Goal: Task Accomplishment & Management: Manage account settings

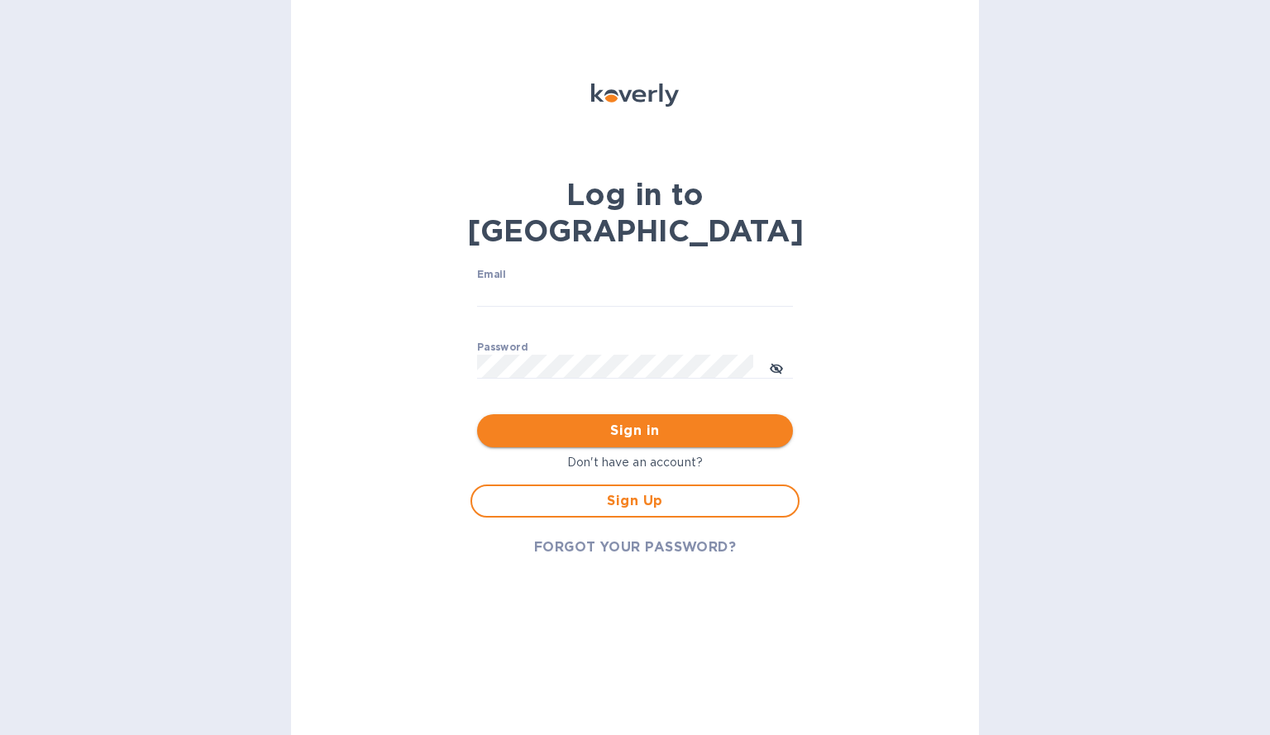
type input "[DOMAIN_NAME][EMAIL_ADDRESS][DOMAIN_NAME]"
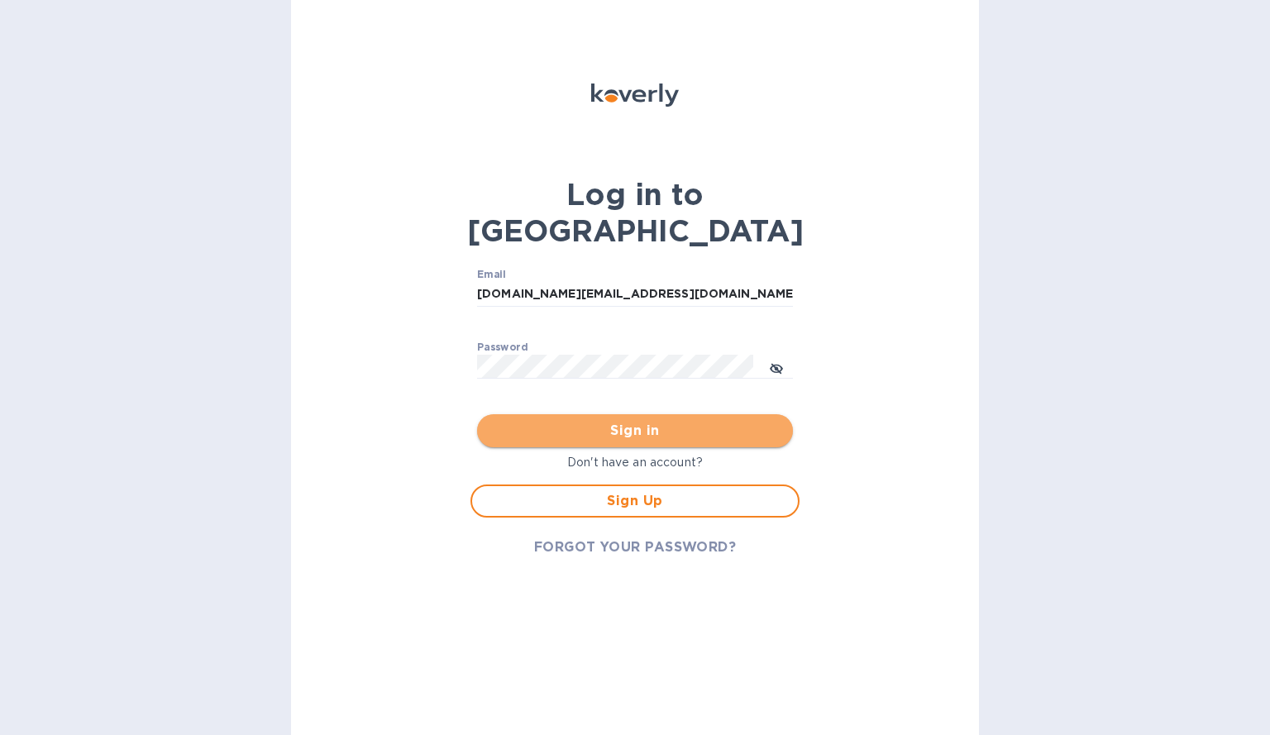
click at [676, 421] on span "Sign in" at bounding box center [634, 431] width 289 height 20
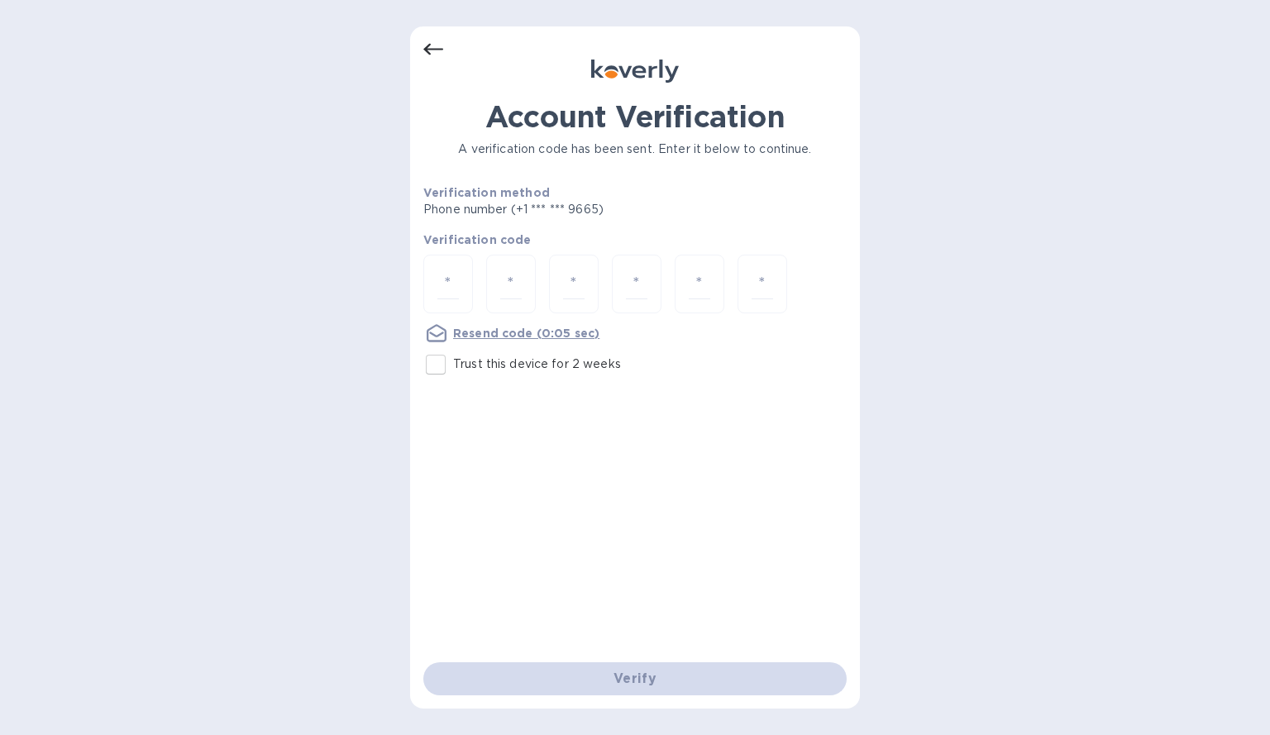
click at [435, 366] on input "Trust this device for 2 weeks" at bounding box center [435, 364] width 35 height 35
checkbox input "true"
click at [455, 280] on input "number" at bounding box center [448, 284] width 22 height 31
type input "8"
type input "4"
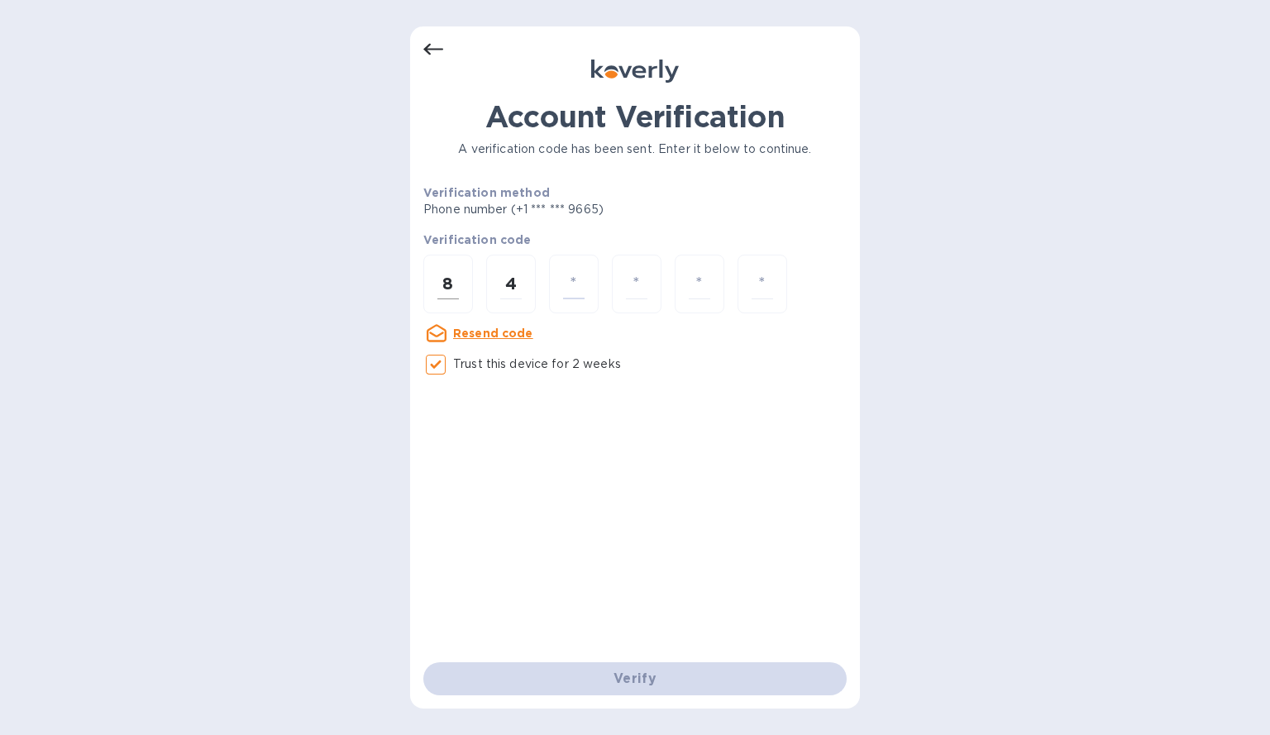
type input "4"
type input "7"
type input "4"
type input "1"
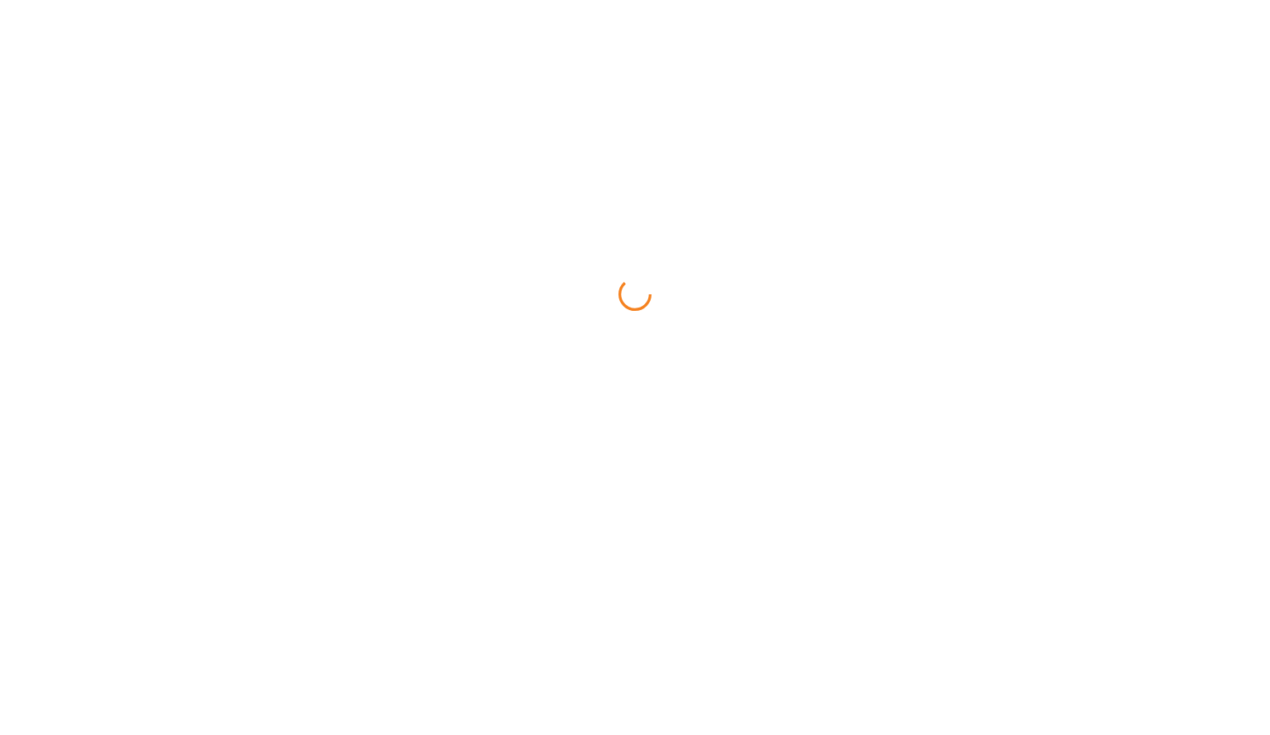
click at [549, 0] on html at bounding box center [635, 0] width 1270 height 0
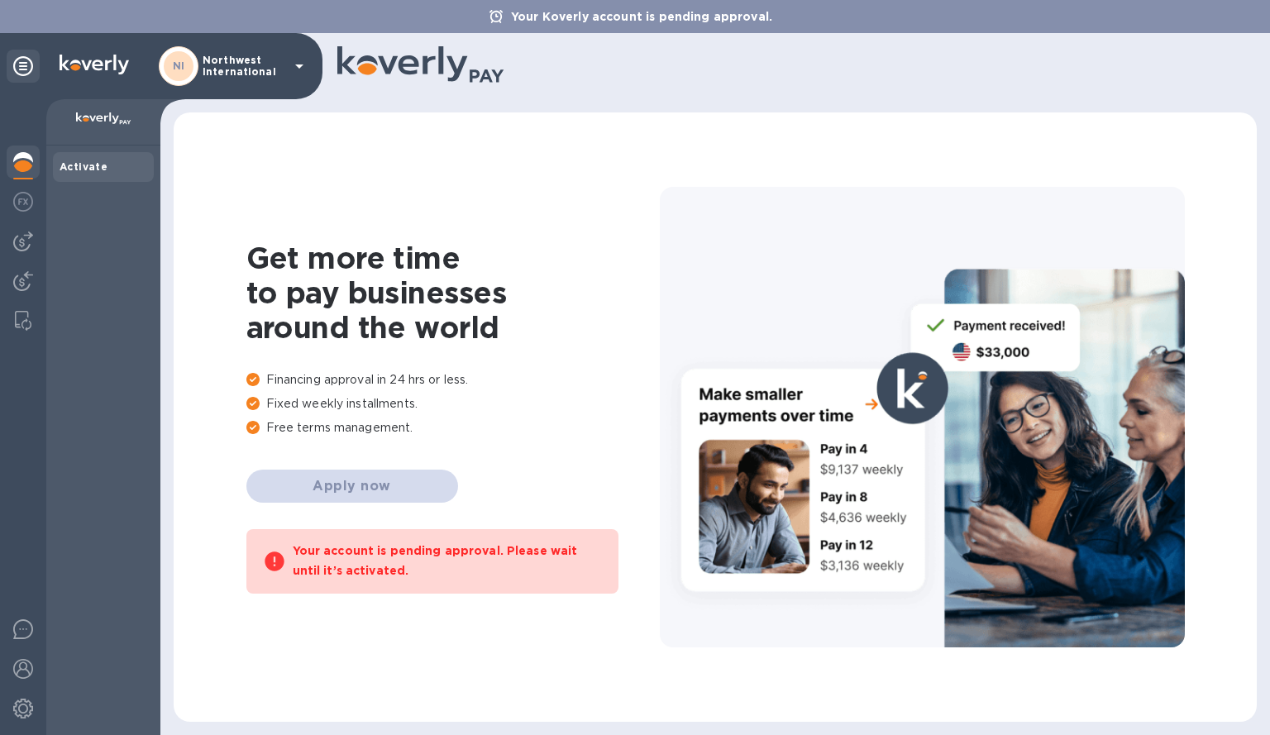
click at [289, 66] on div "NI Northwest International" at bounding box center [234, 66] width 151 height 40
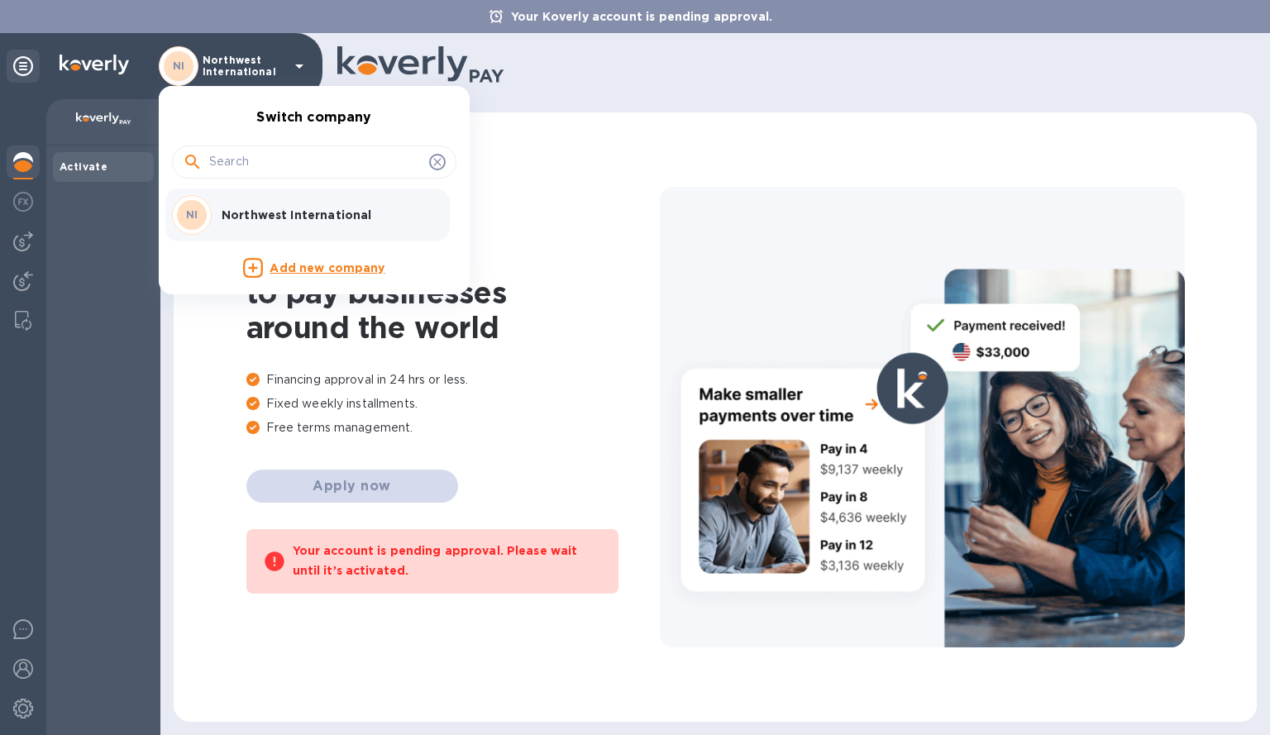
click at [29, 205] on div at bounding box center [635, 367] width 1270 height 735
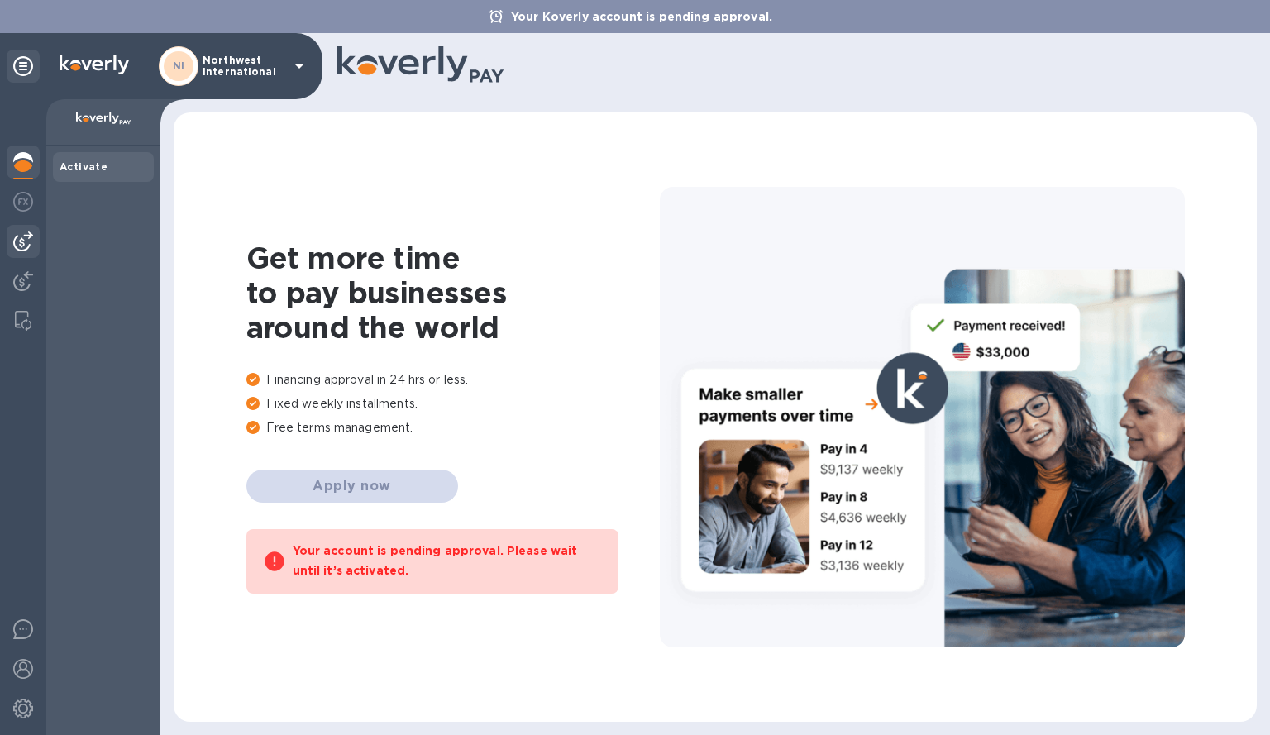
click at [18, 257] on div at bounding box center [23, 241] width 33 height 33
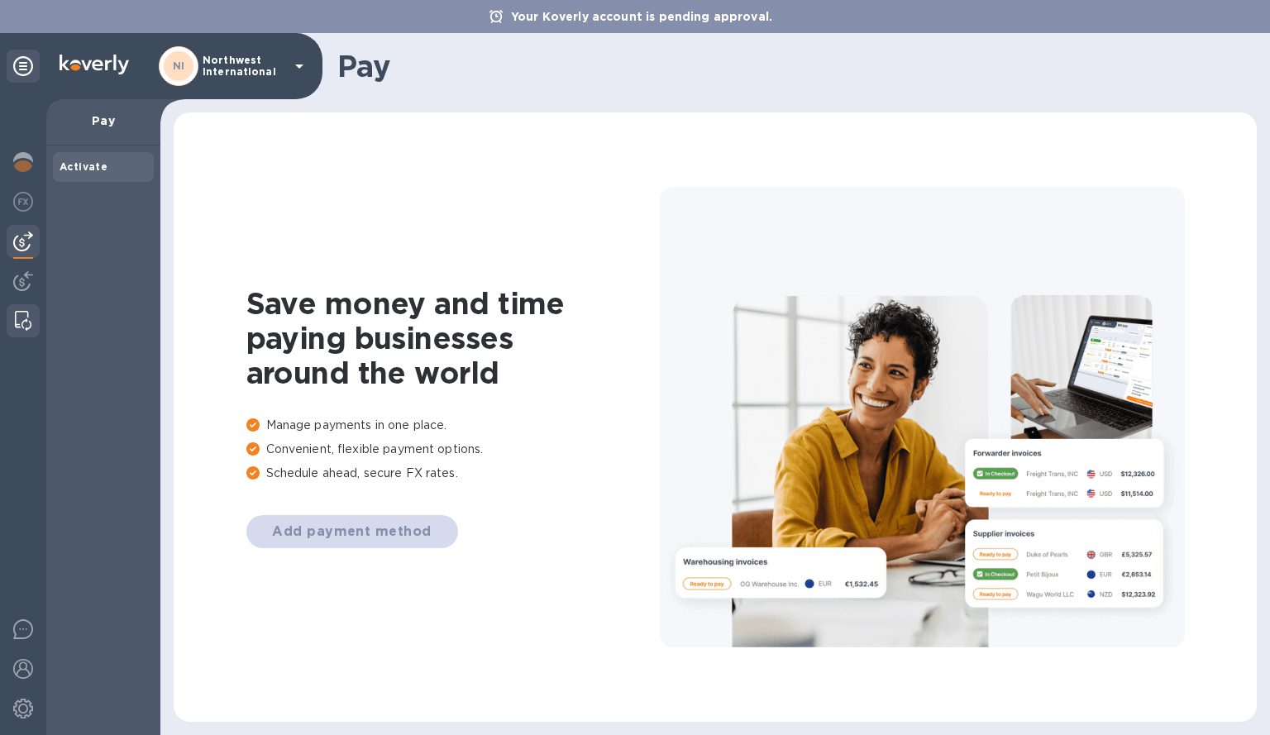
click at [20, 324] on img at bounding box center [23, 321] width 17 height 20
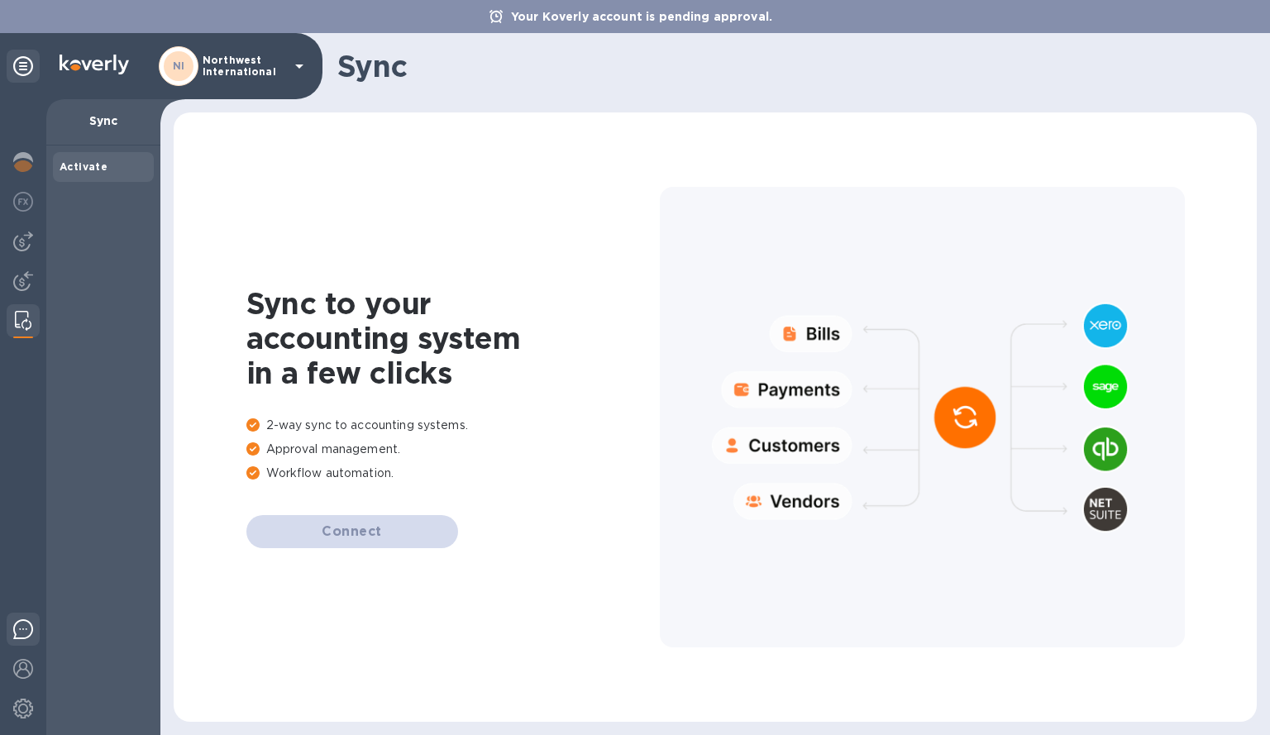
click at [20, 641] on div at bounding box center [23, 632] width 33 height 39
click at [24, 668] on img at bounding box center [23, 669] width 20 height 20
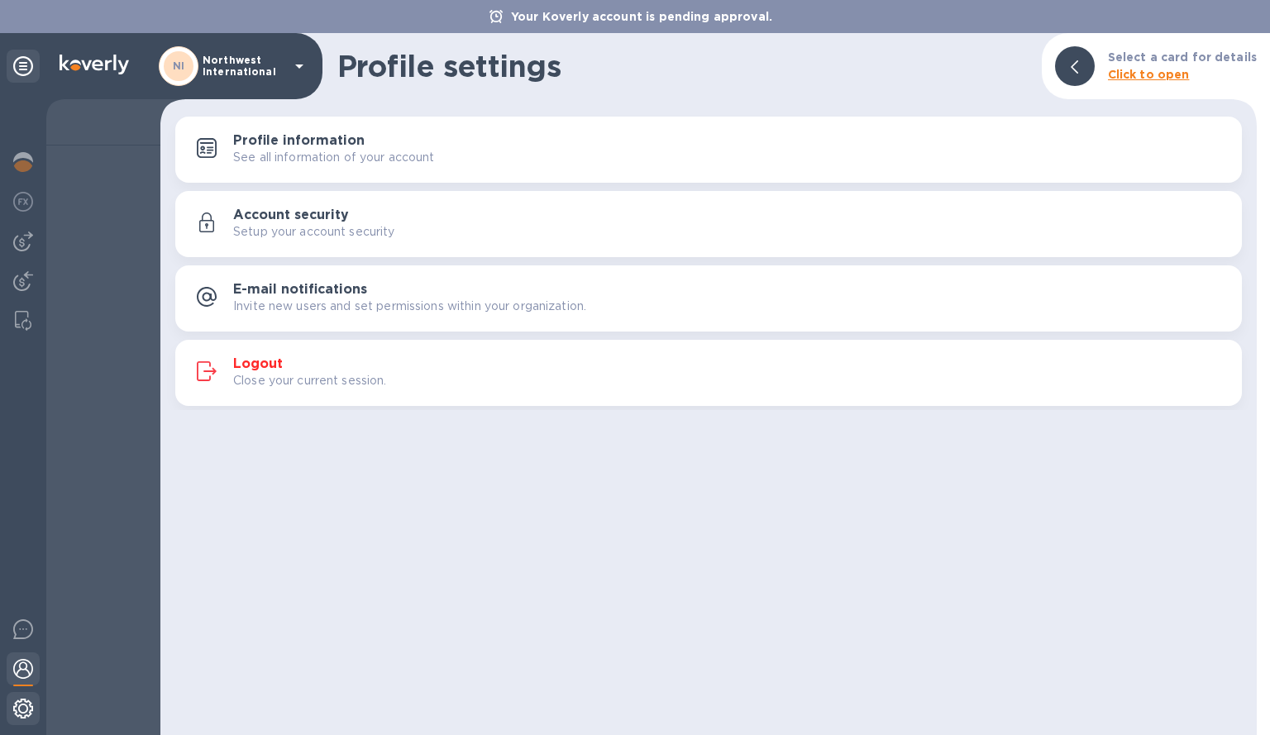
click at [17, 707] on img at bounding box center [23, 709] width 20 height 20
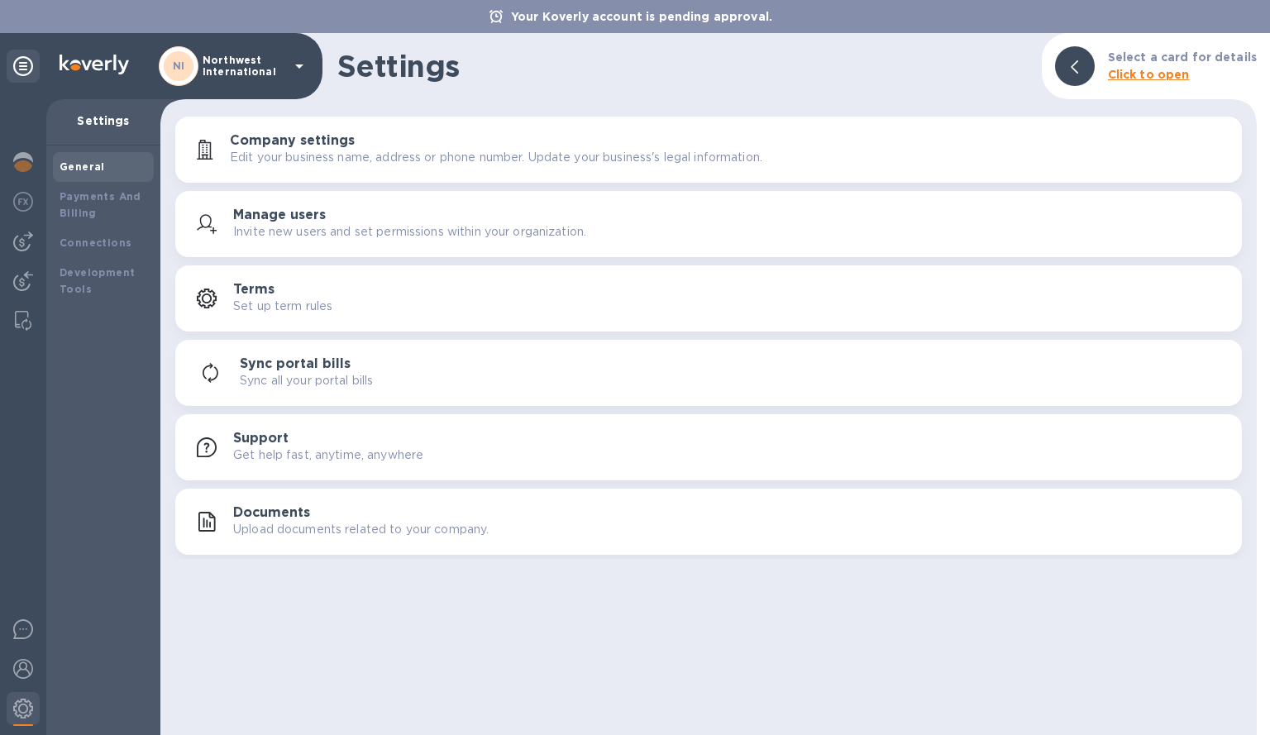
click at [270, 523] on p "Upload documents related to your company." at bounding box center [361, 529] width 256 height 17
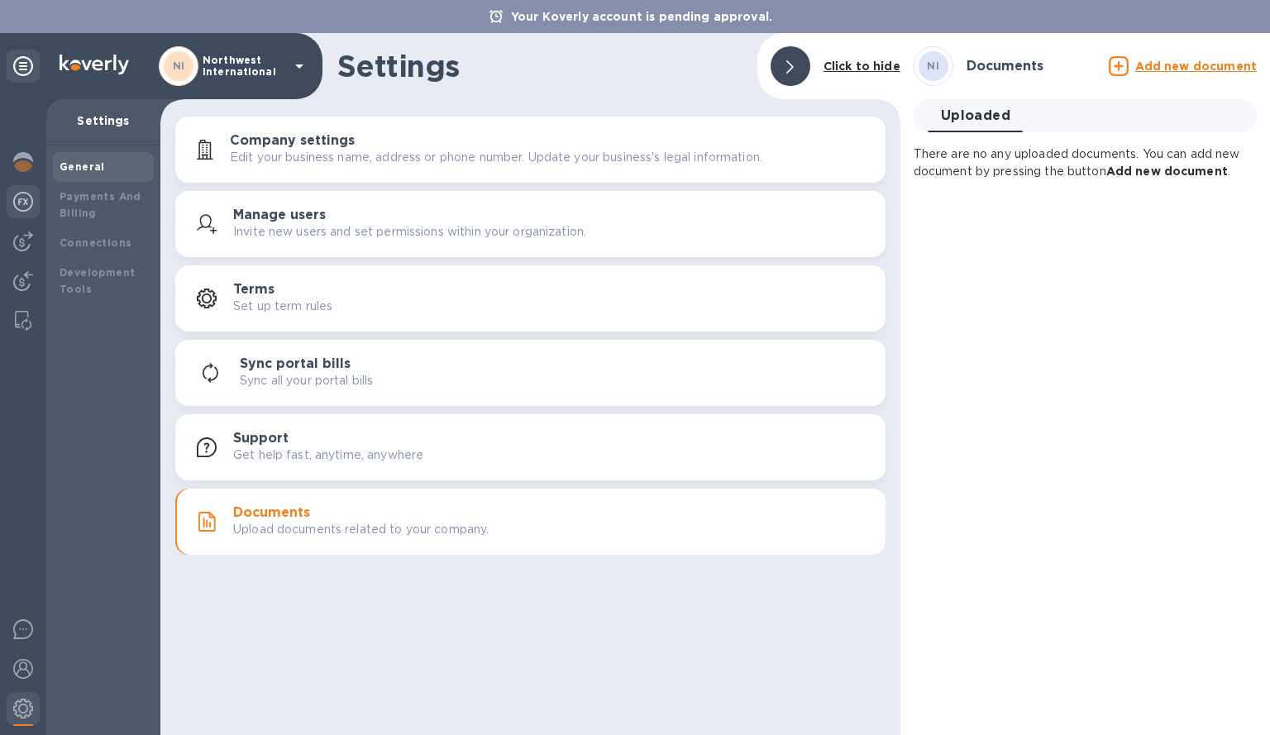
click at [33, 194] on div at bounding box center [23, 203] width 33 height 36
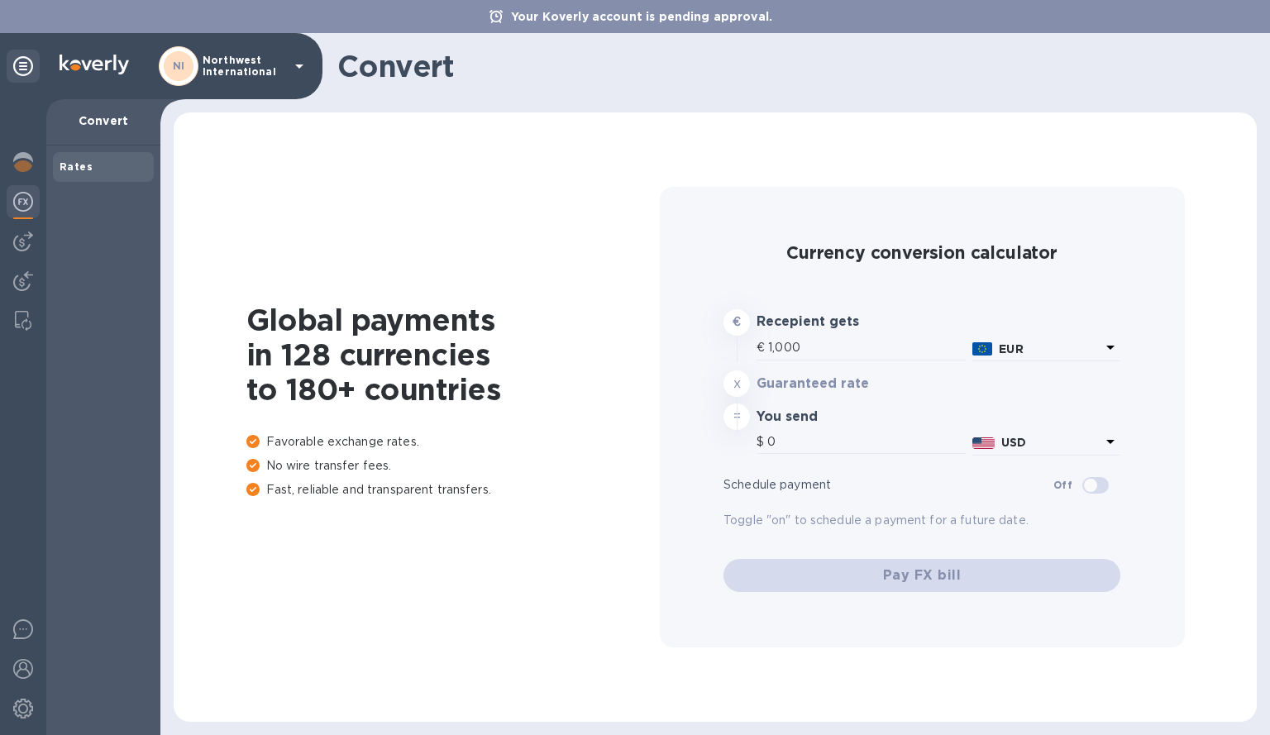
type input "1,180.09"
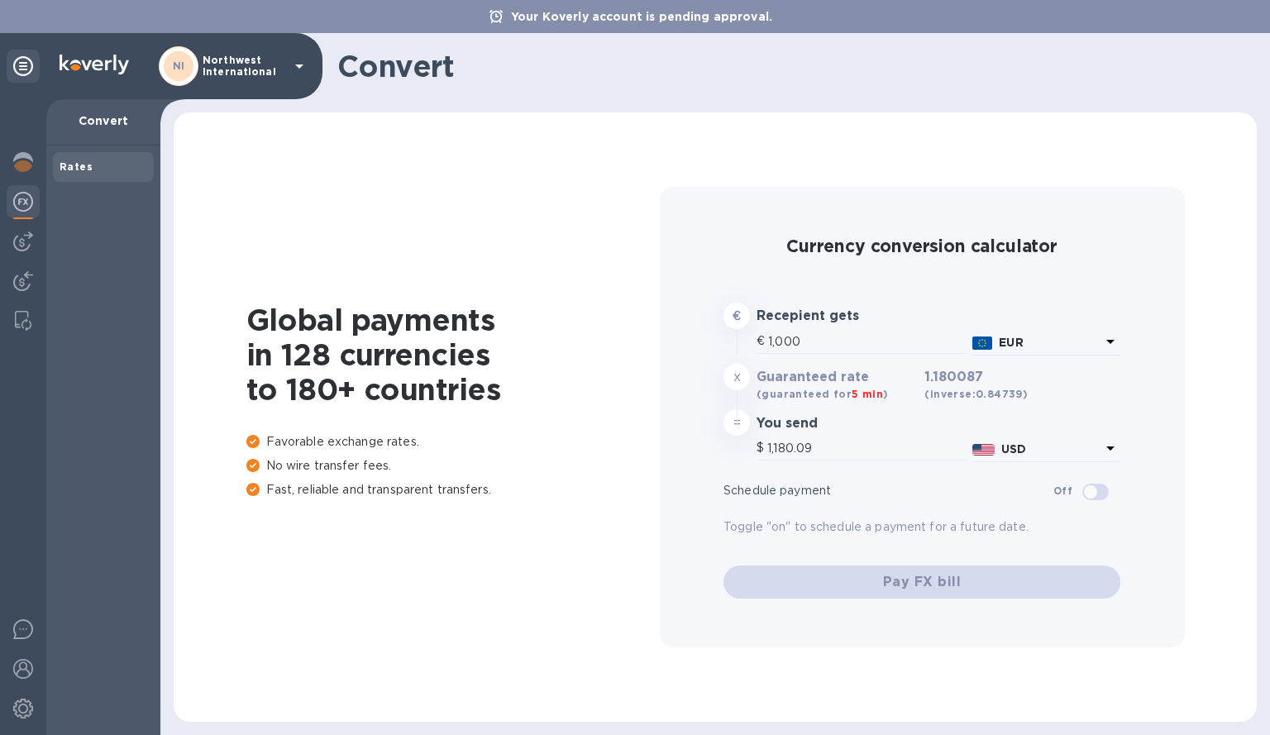
click at [111, 66] on img at bounding box center [94, 65] width 69 height 20
click at [28, 718] on img at bounding box center [23, 709] width 20 height 20
